Goal: Contribute content

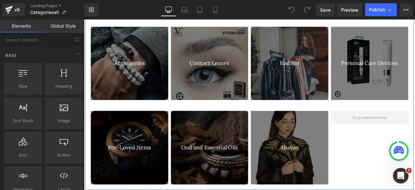
scroll to position [401, 0]
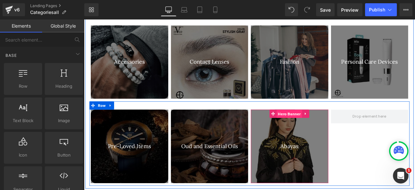
click at [326, 131] on span "Hero Banner" at bounding box center [328, 132] width 30 height 10
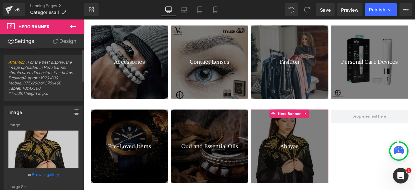
click at [46, 172] on link "Browse gallery" at bounding box center [46, 174] width 28 height 11
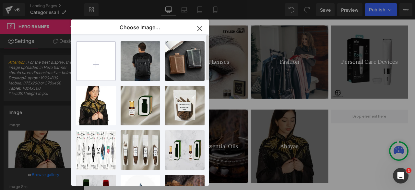
click at [95, 69] on input "file" at bounding box center [96, 61] width 39 height 39
type input "C:\fakepath\1.webp"
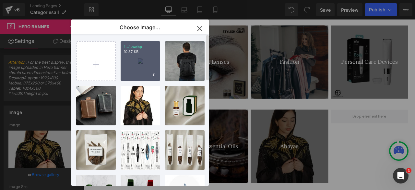
click at [138, 65] on div "1...1.webp 10.87 KB" at bounding box center [141, 61] width 40 height 40
type input "[URL][DOMAIN_NAME]"
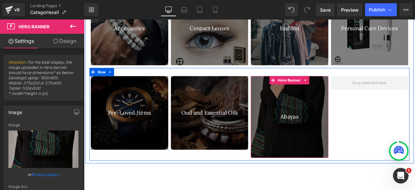
scroll to position [445, 0]
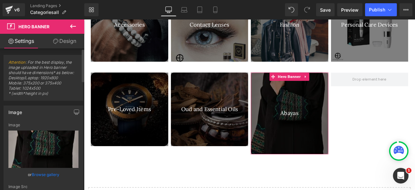
click at [42, 173] on link "Browse gallery" at bounding box center [46, 174] width 28 height 11
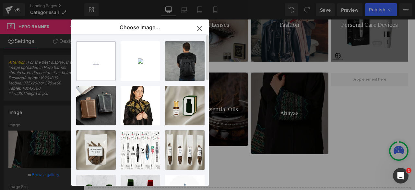
click at [101, 64] on input "file" at bounding box center [96, 61] width 39 height 39
type input "C:\fakepath\[DEMOGRAPHIC_DATA]-woman-stylish-abaya.jpg"
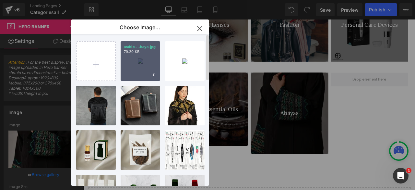
click at [138, 75] on div "arabic-...baya.jpg 79.20 KB" at bounding box center [141, 61] width 40 height 40
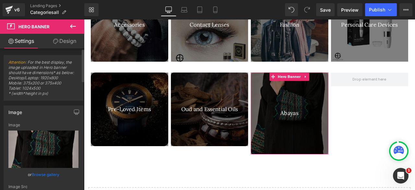
click at [50, 172] on link "Browse gallery" at bounding box center [46, 174] width 28 height 11
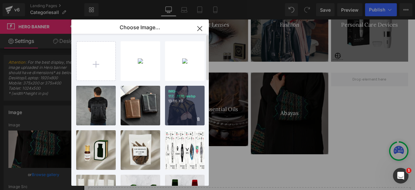
click at [187, 97] on p "IMG-117...1176.webp" at bounding box center [184, 94] width 33 height 10
type input "[URL][DOMAIN_NAME]"
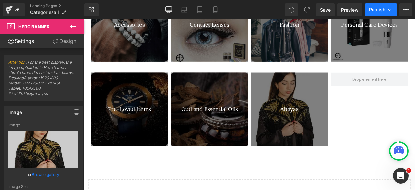
click at [378, 8] on span "Publish" at bounding box center [377, 9] width 16 height 5
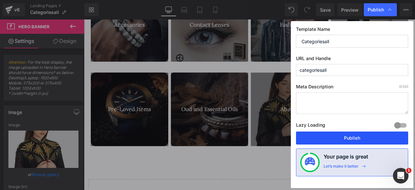
click at [342, 137] on button "Publish" at bounding box center [352, 137] width 112 height 13
